Goal: Find specific page/section: Find specific page/section

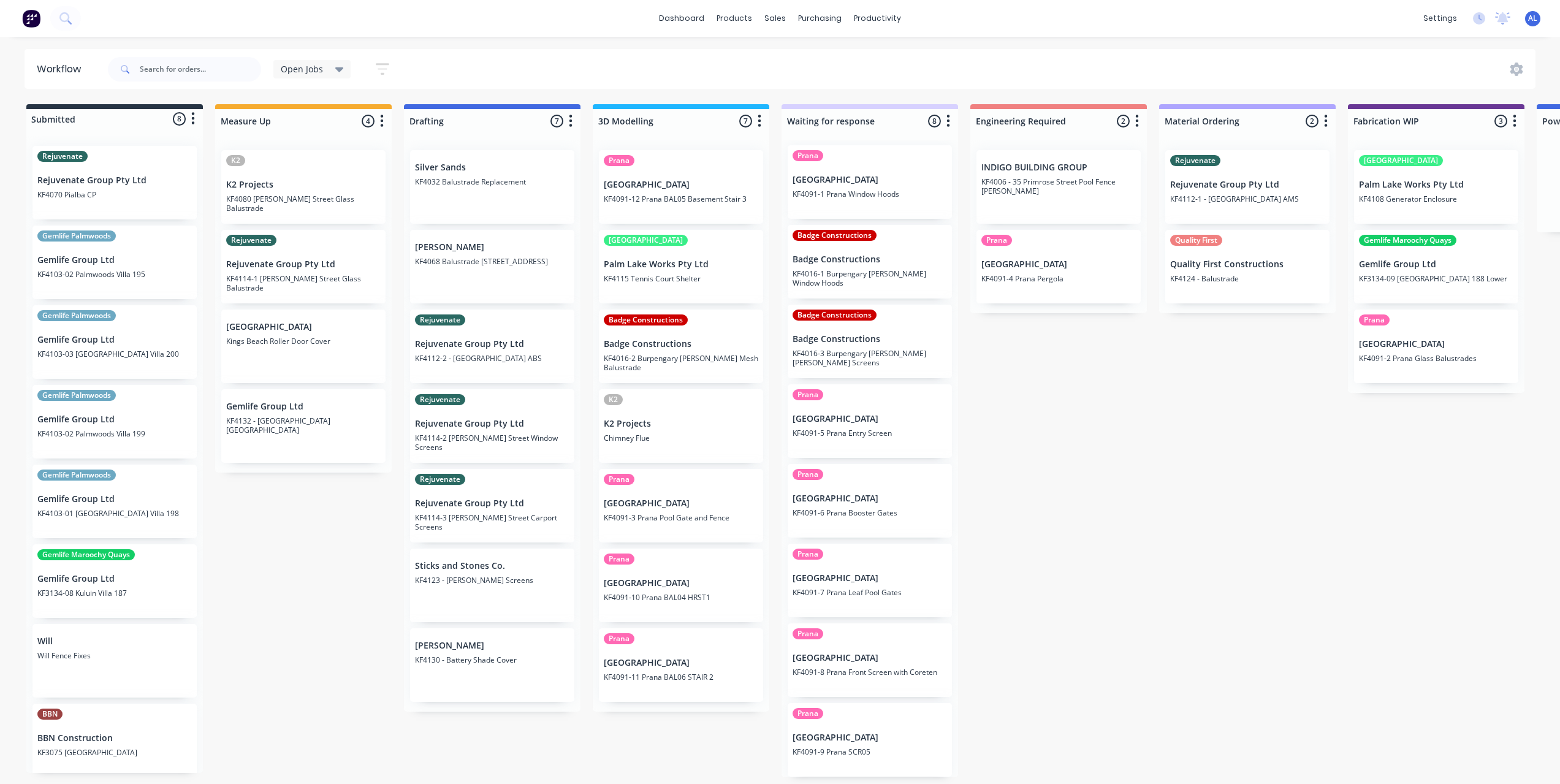
scroll to position [5, 0]
click at [1075, 504] on div "Submitted 8 Status colour #273444 hex #273444 Save Cancel Summaries Total order…" at bounding box center [1457, 440] width 2933 height 673
click at [1077, 510] on div "Submitted 8 Status colour #273444 hex #273444 Save Cancel Summaries Total order…" at bounding box center [1457, 440] width 2933 height 673
click at [1057, 478] on div "Submitted 8 Status colour #273444 hex #273444 Save Cancel Summaries Total order…" at bounding box center [1457, 440] width 2933 height 673
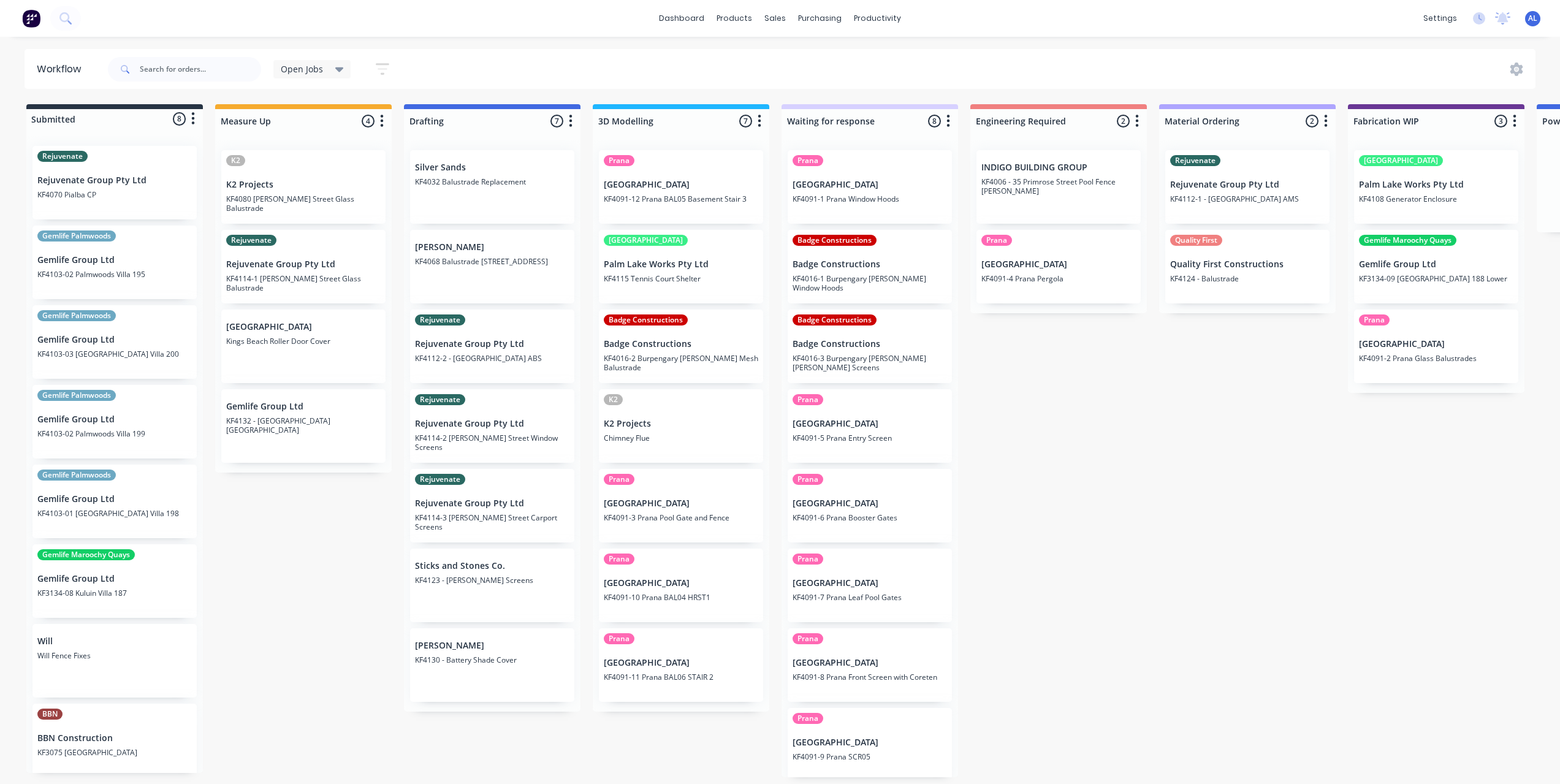
click at [1052, 503] on div "Submitted 8 Status colour #273444 hex #273444 Save Cancel Summaries Total order…" at bounding box center [1457, 440] width 2933 height 673
click at [973, 433] on div "Submitted 8 Status colour #273444 hex #273444 Save Cancel Summaries Total order…" at bounding box center [1457, 440] width 2933 height 673
click at [946, 443] on div "Prana Timit Building KF4091-5 Prana Entry Screen" at bounding box center [870, 426] width 164 height 74
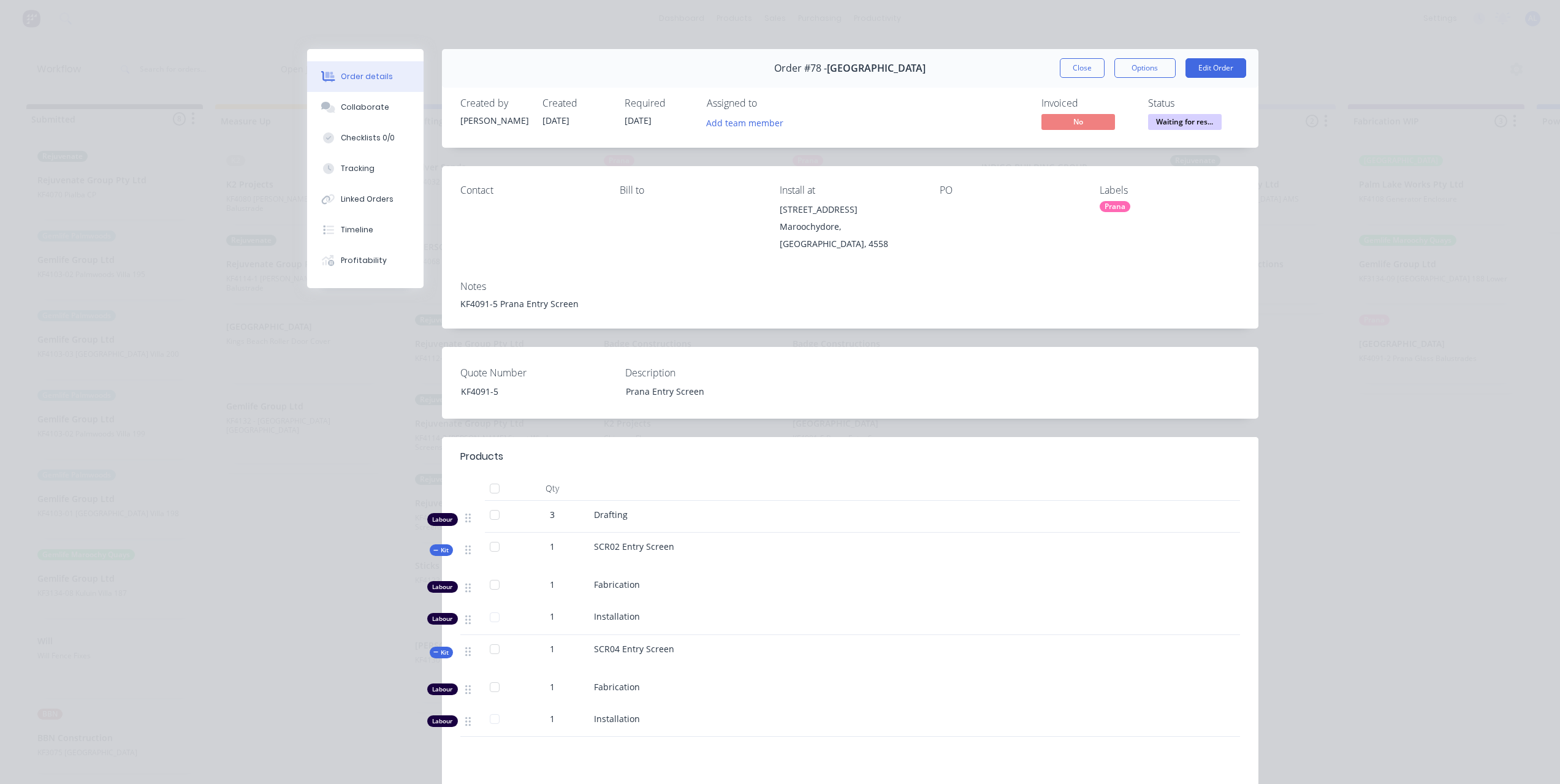
click at [213, 66] on div "Order details Collaborate Checklists 0/0 Tracking Linked Orders Timeline Profit…" at bounding box center [780, 392] width 1560 height 784
click at [1087, 69] on button "Close" at bounding box center [1082, 68] width 45 height 20
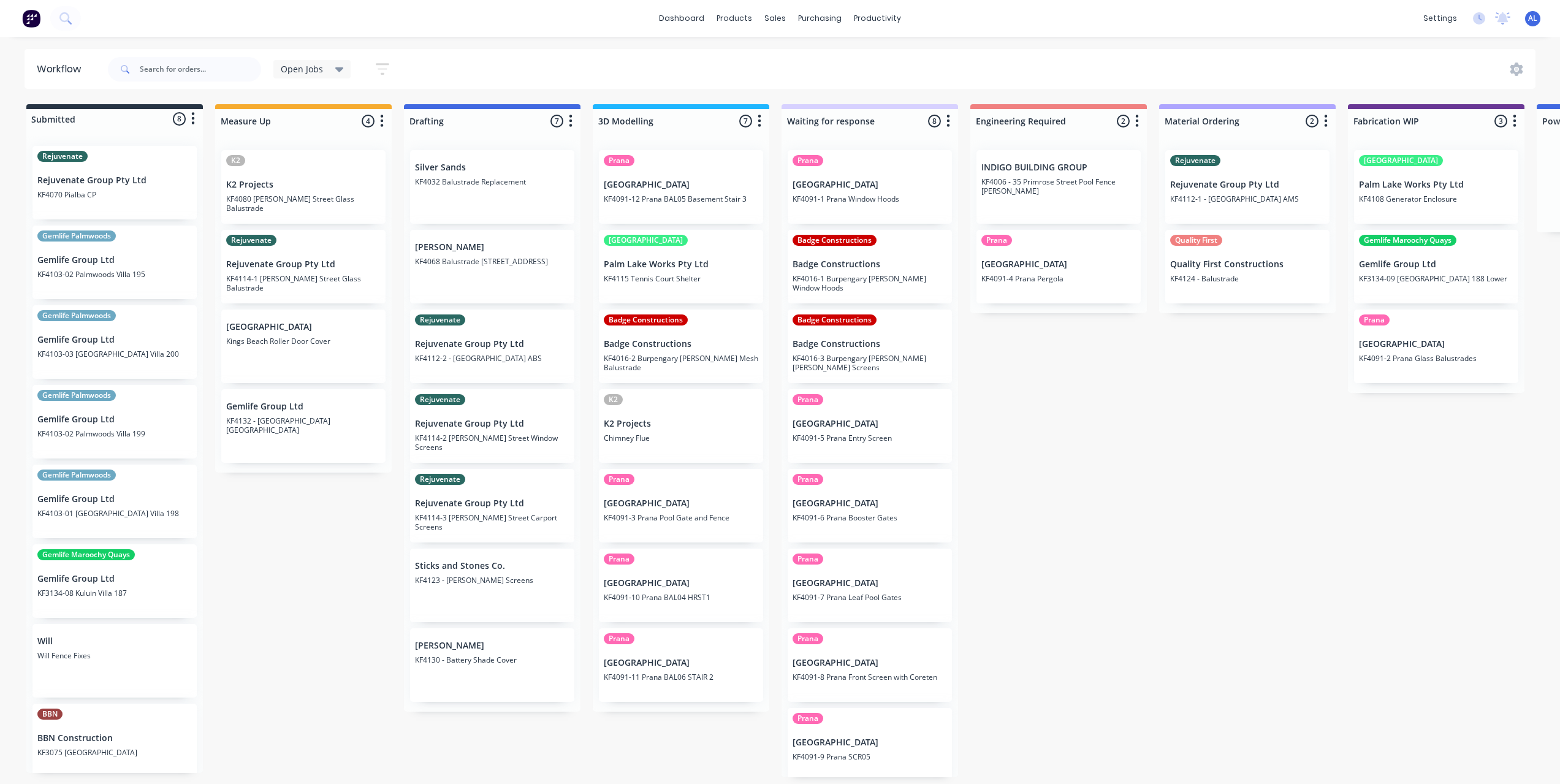
click at [976, 525] on div "Submitted 8 Status colour #273444 hex #273444 Save Cancel Summaries Total order…" at bounding box center [1457, 440] width 2933 height 673
click at [1015, 580] on div "Submitted 8 Status colour #273444 hex #273444 Save Cancel Summaries Total order…" at bounding box center [1457, 440] width 2933 height 673
click at [1006, 536] on div "Submitted 8 Status colour #273444 hex #273444 Save Cancel Summaries Total order…" at bounding box center [1457, 440] width 2933 height 673
click at [1000, 501] on div "Submitted 8 Status colour #273444 hex #273444 Save Cancel Summaries Total order…" at bounding box center [1457, 440] width 2933 height 673
click at [1001, 484] on div "Submitted 8 Status colour #273444 hex #273444 Save Cancel Summaries Total order…" at bounding box center [1457, 440] width 2933 height 673
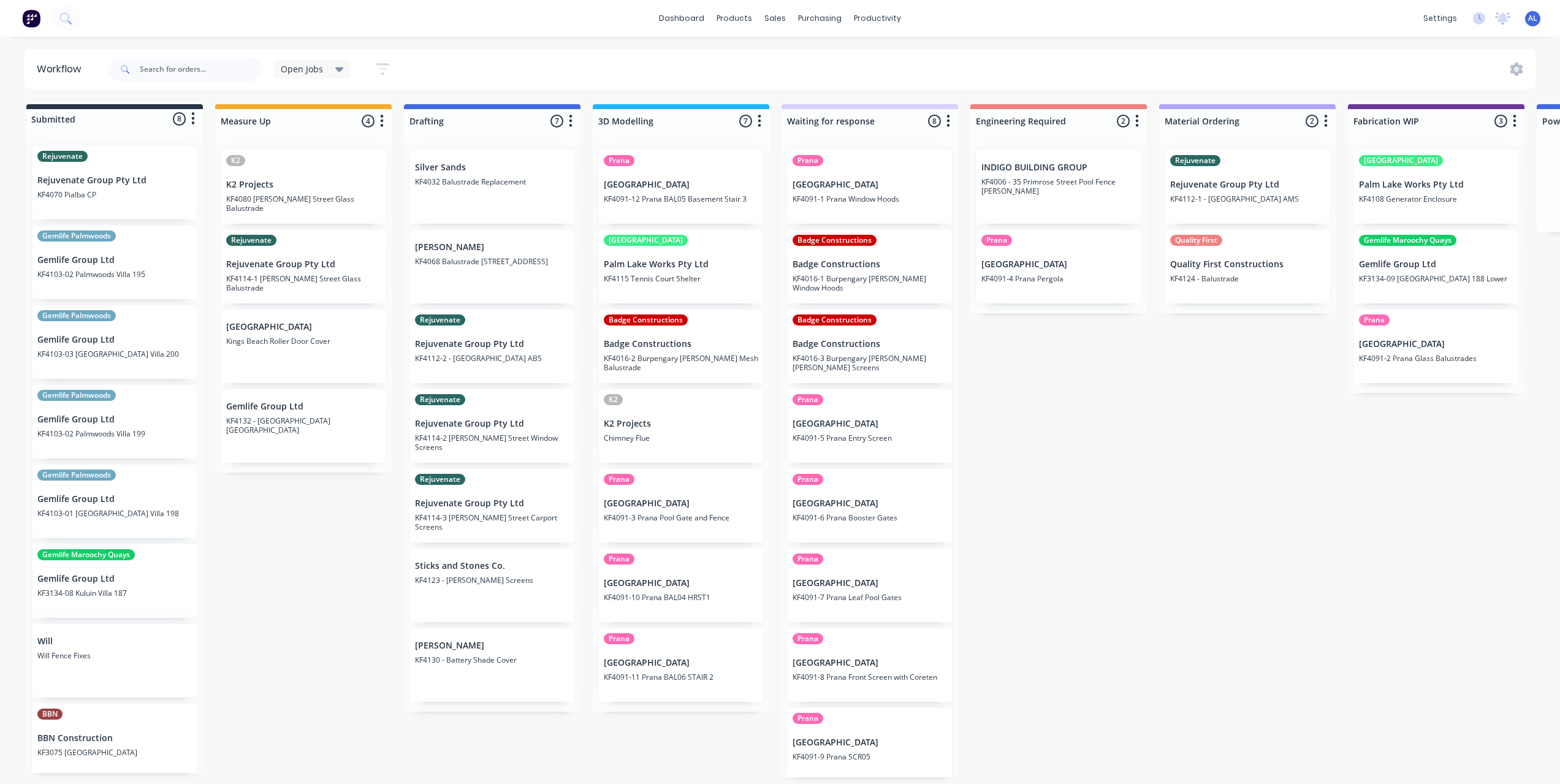
click at [1012, 457] on div "Submitted 8 Status colour #273444 hex #273444 Save Cancel Summaries Total order…" at bounding box center [1457, 440] width 2933 height 673
click at [1056, 486] on div "Submitted 8 Status colour #273444 hex #273444 Save Cancel Summaries Total order…" at bounding box center [1457, 440] width 2933 height 673
click at [376, 583] on div "Submitted 8 Status colour #273444 hex #273444 Save Cancel Summaries Total order…" at bounding box center [1457, 440] width 2933 height 673
click at [392, 583] on div "Submitted 8 Status colour #273444 hex #273444 Save Cancel Summaries Total order…" at bounding box center [1457, 440] width 2933 height 673
click at [395, 580] on div "Submitted 8 Status colour #273444 hex #273444 Save Cancel Summaries Total order…" at bounding box center [1457, 440] width 2933 height 673
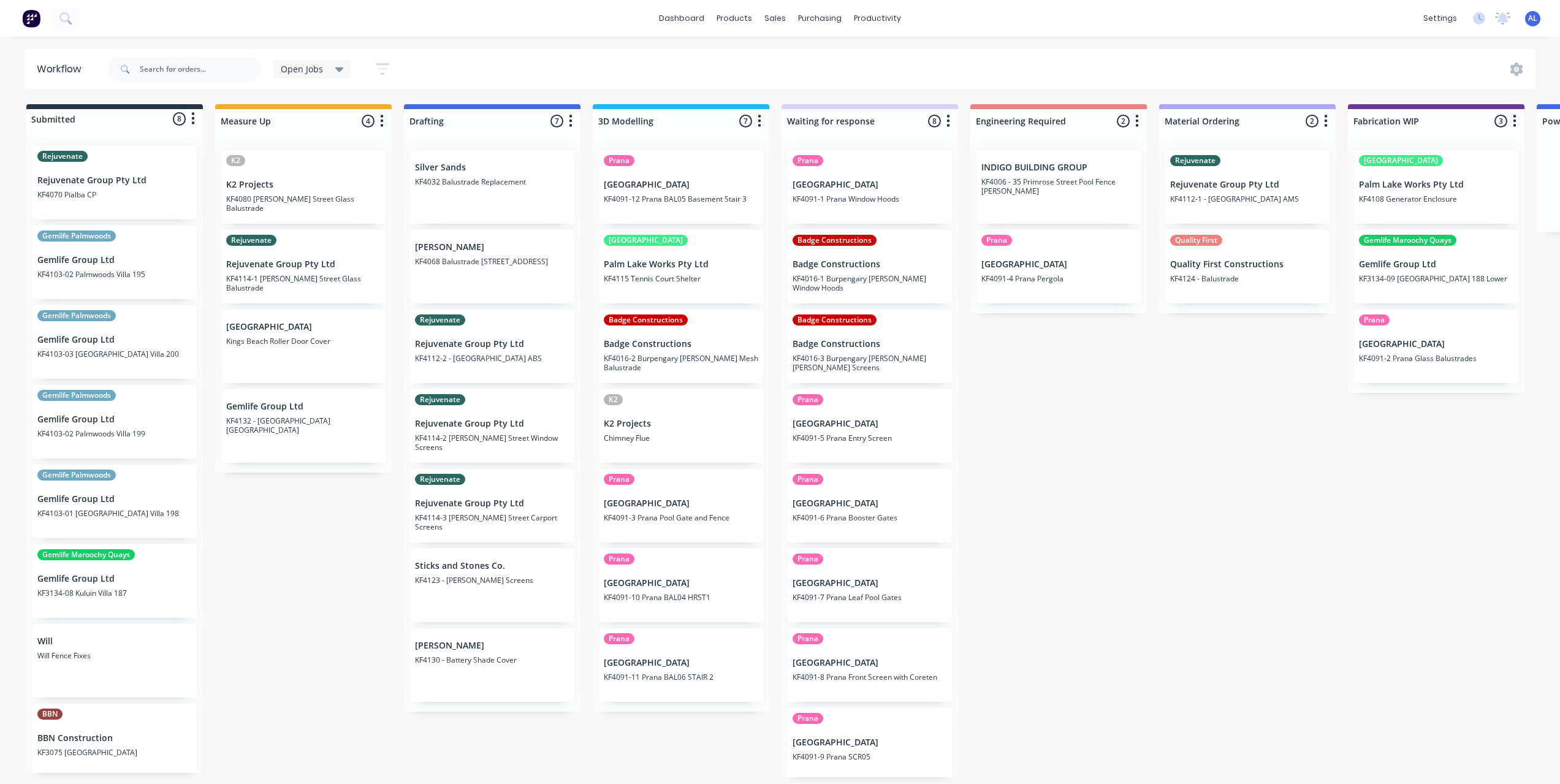
click at [990, 578] on div "Submitted 8 Status colour #273444 hex #273444 Save Cancel Summaries Total order…" at bounding box center [1457, 440] width 2933 height 673
drag, startPoint x: 504, startPoint y: 592, endPoint x: 656, endPoint y: 556, distance: 156.2
click at [656, 556] on div "Submitted 8 Status colour #273444 hex #273444 Save Cancel Summaries Total order…" at bounding box center [1457, 440] width 2933 height 673
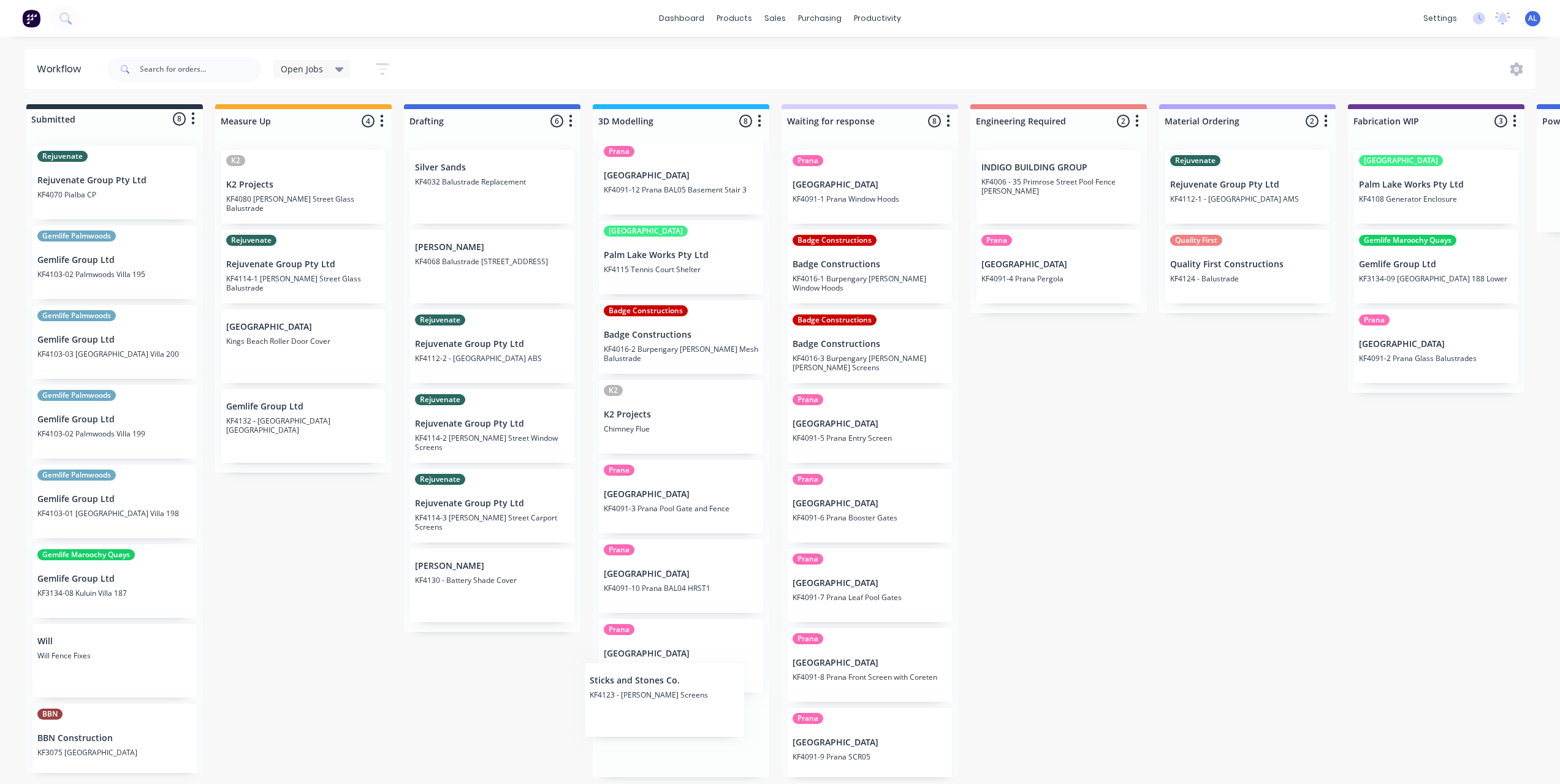
drag, startPoint x: 689, startPoint y: 573, endPoint x: 679, endPoint y: 679, distance: 106.5
click at [677, 683] on div "Prana Timit Building KF4091-12 Prana BAL05 Basement Stair 3 [GEOGRAPHIC_DATA] P…" at bounding box center [681, 459] width 177 height 637
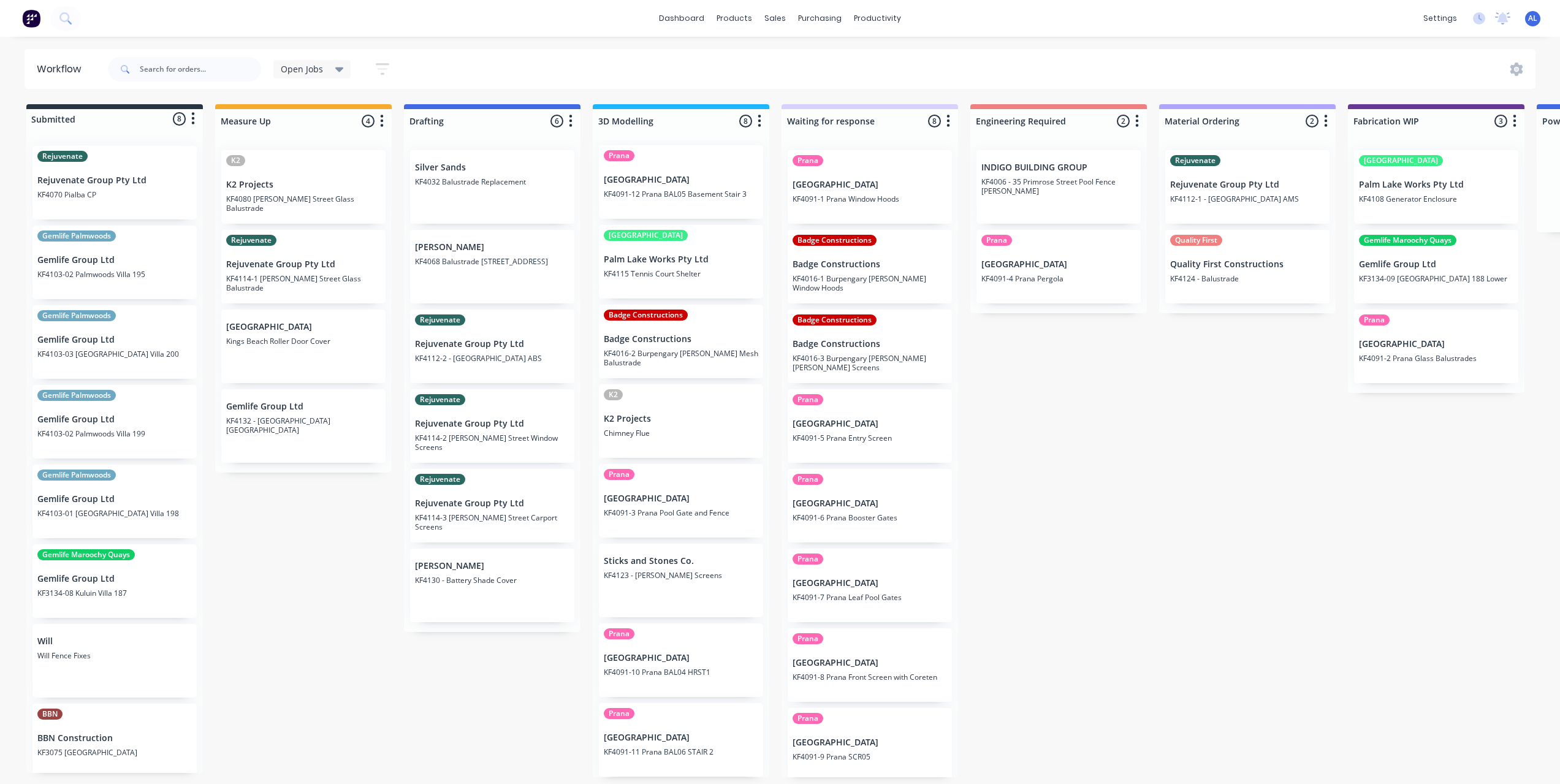
click at [373, 684] on div "Submitted 8 Status colour #273444 hex #273444 Save Cancel Summaries Total order…" at bounding box center [1457, 440] width 2933 height 673
click at [325, 585] on div "Submitted 8 Status colour #273444 hex #273444 Save Cancel Summaries Total order…" at bounding box center [1457, 440] width 2933 height 673
click at [1070, 541] on div "Submitted 8 Status colour #273444 hex #273444 Save Cancel Summaries Total order…" at bounding box center [1457, 440] width 2933 height 673
click at [1064, 437] on div "Submitted 8 Status colour #273444 hex #273444 Save Cancel Summaries Total order…" at bounding box center [1457, 440] width 2933 height 673
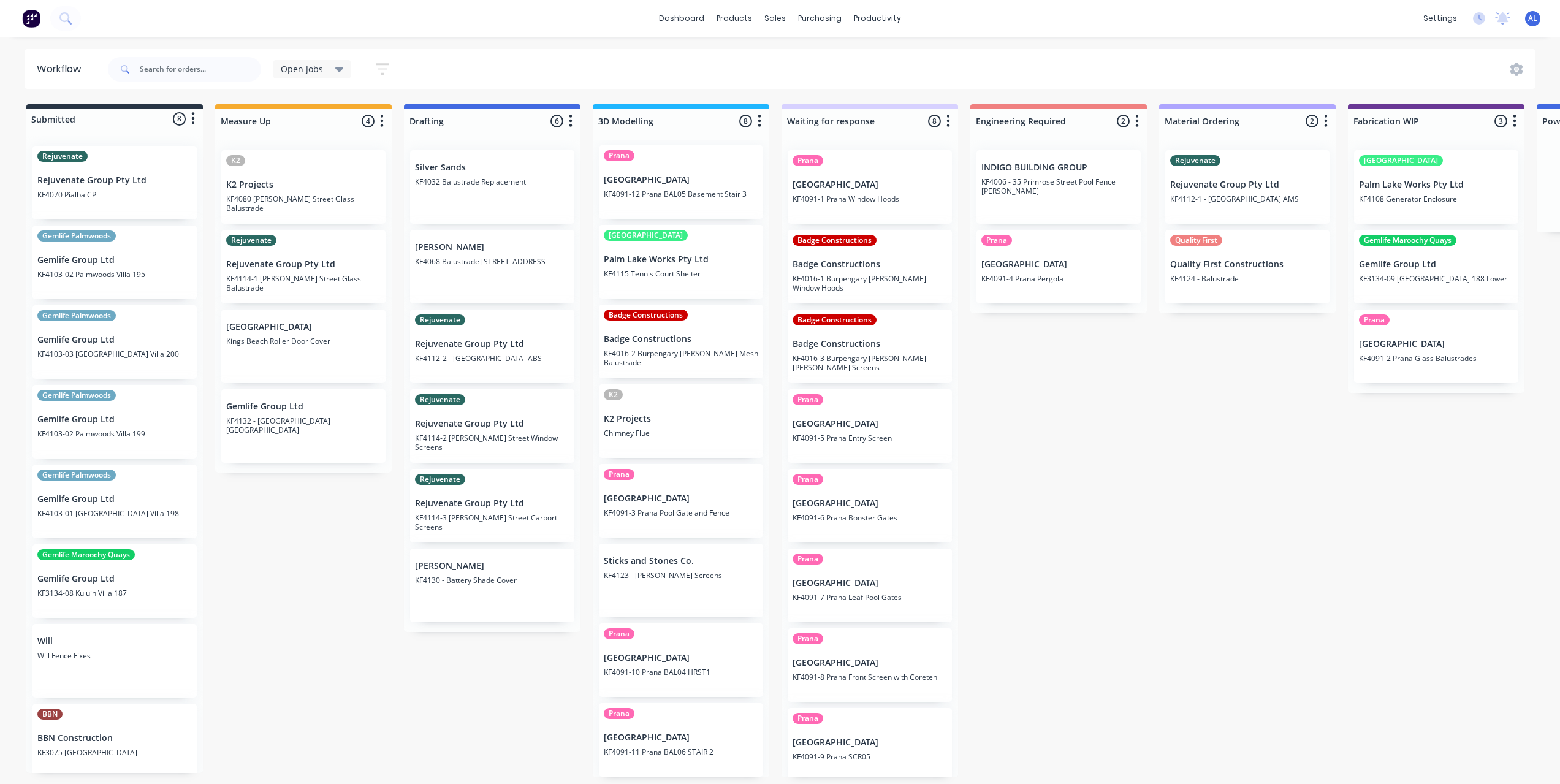
click at [1095, 503] on div "Submitted 8 Status colour #273444 hex #273444 Save Cancel Summaries Total order…" at bounding box center [1457, 440] width 2933 height 673
click at [979, 437] on div "Submitted 8 Status colour #273444 hex #273444 Save Cancel Summaries Total order…" at bounding box center [1457, 440] width 2933 height 673
click at [376, 582] on div "Submitted 8 Status colour #273444 hex #273444 Save Cancel Summaries Total order…" at bounding box center [1457, 440] width 2933 height 673
click at [1020, 585] on div "Submitted 8 Status colour #273444 hex #273444 Save Cancel Summaries Total order…" at bounding box center [1457, 440] width 2933 height 673
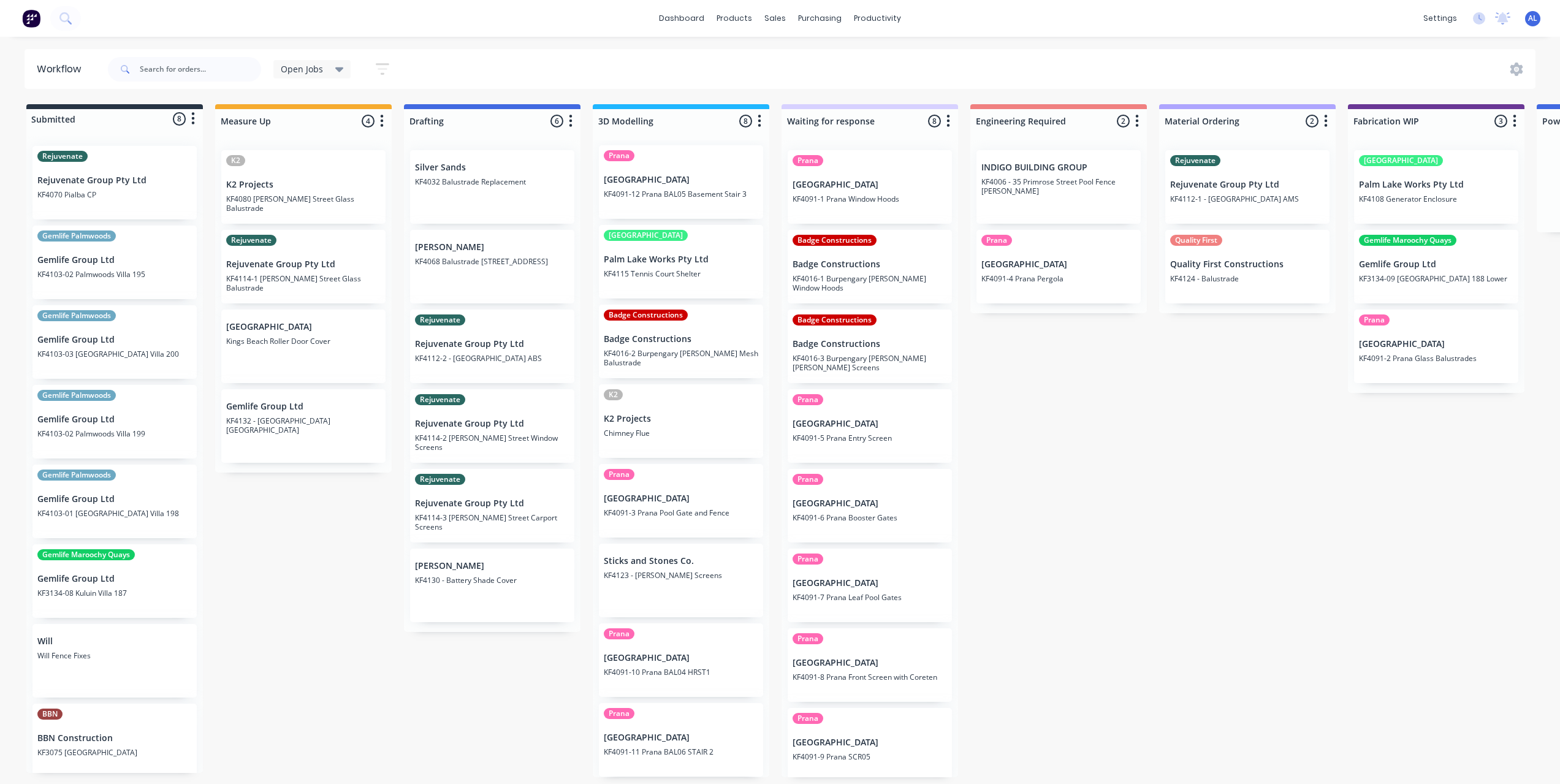
click at [1020, 585] on div "Submitted 8 Status colour #273444 hex #273444 Save Cancel Summaries Total order…" at bounding box center [1457, 440] width 2933 height 673
click at [1012, 441] on div "Submitted 8 Status colour #273444 hex #273444 Save Cancel Summaries Total order…" at bounding box center [1457, 440] width 2933 height 673
